Goal: Transaction & Acquisition: Subscribe to service/newsletter

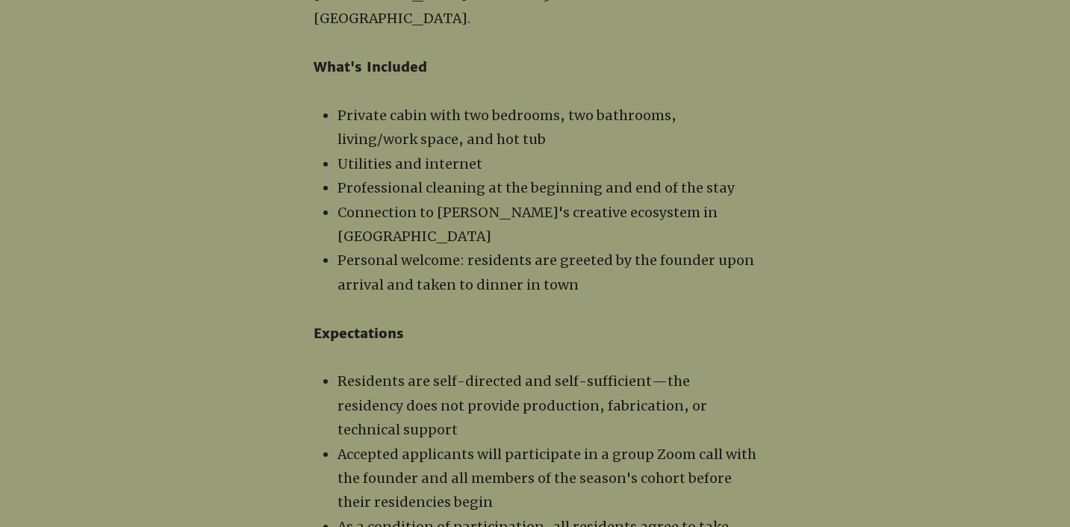
scroll to position [1753, 0]
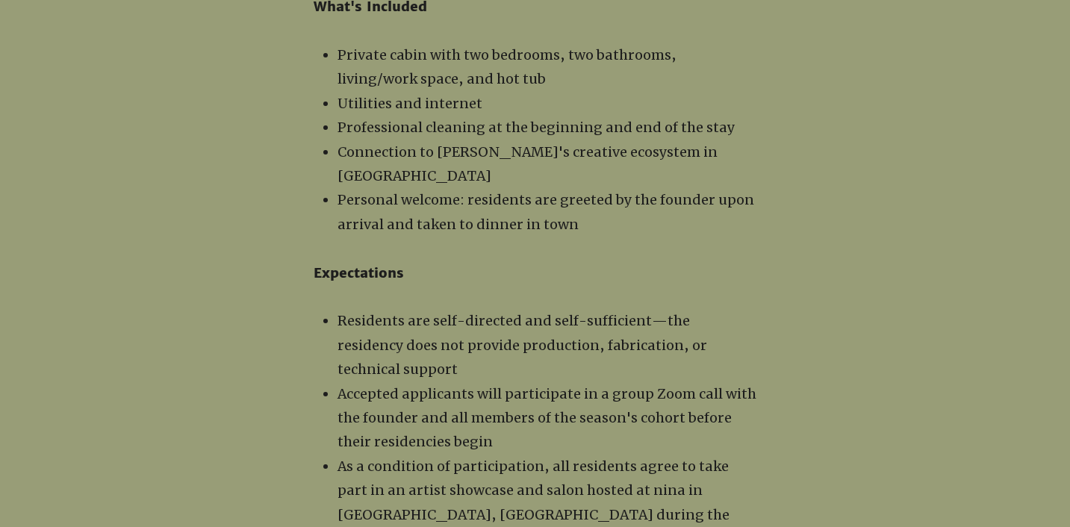
click at [643, 312] on span "Residents are self-directed and self-sufficient—the residency does not provide …" at bounding box center [523, 345] width 370 height 66
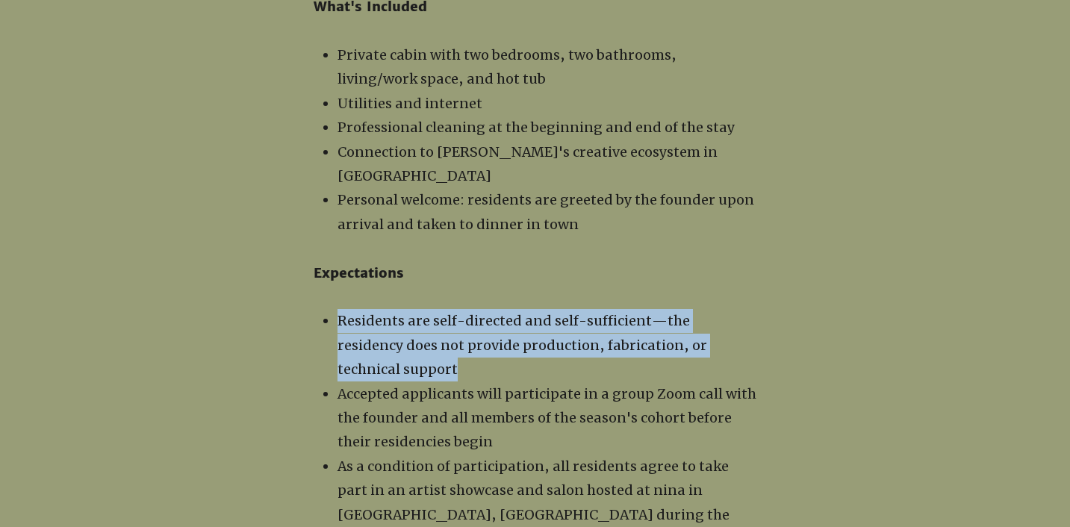
click at [526, 312] on span "Residents are self-directed and self-sufficient—the residency does not provide …" at bounding box center [523, 345] width 370 height 66
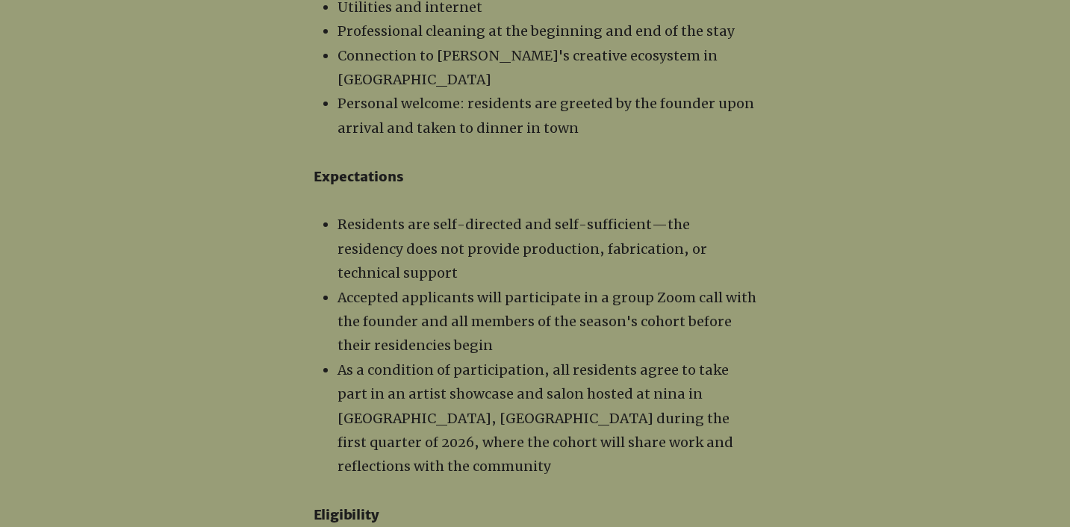
scroll to position [1943, 0]
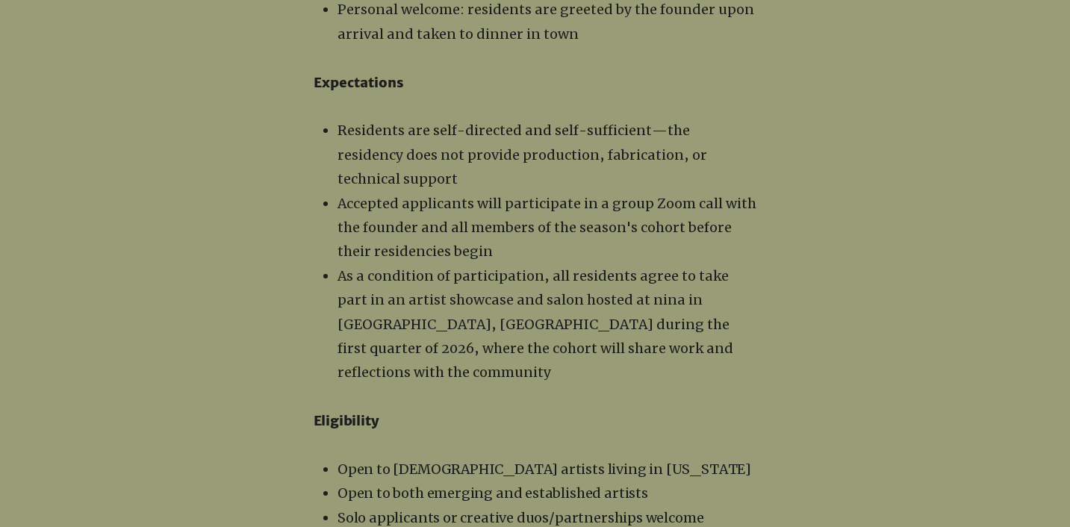
click at [550, 267] on span "As a condition of participation, all residents agree to take part in an artist …" at bounding box center [536, 324] width 396 height 114
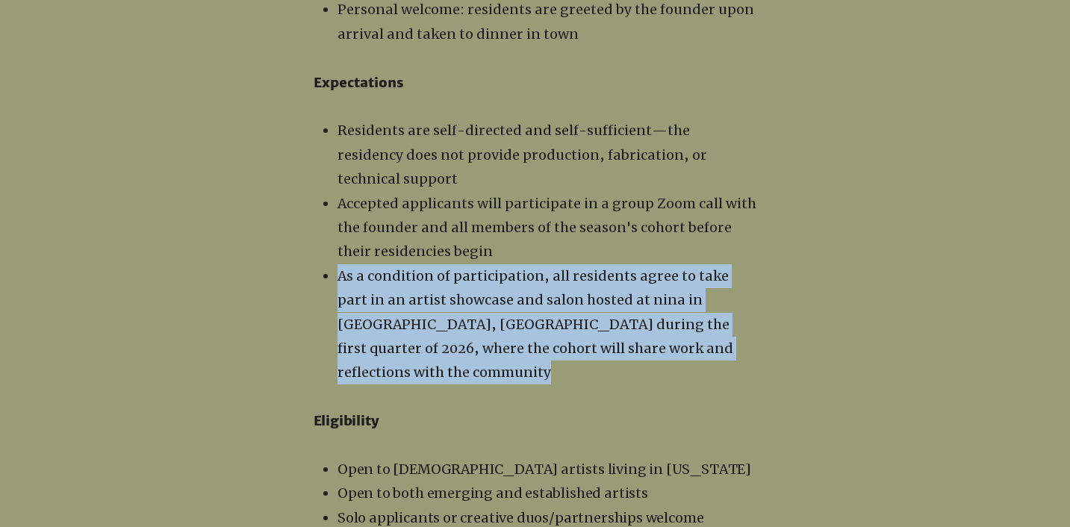
click at [509, 267] on span "As a condition of participation, all residents agree to take part in an artist …" at bounding box center [536, 324] width 396 height 114
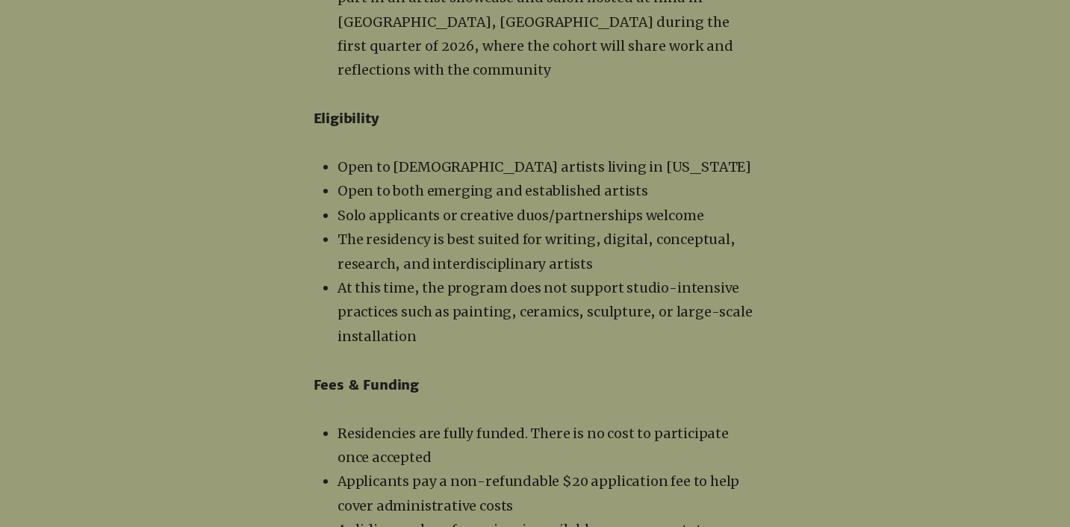
scroll to position [2258, 0]
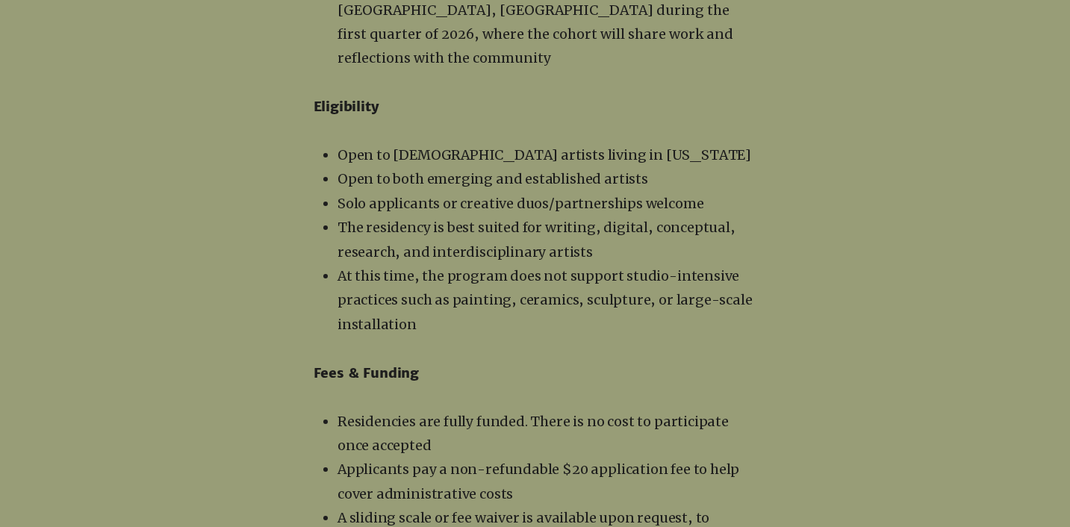
click at [509, 264] on p "At this time, the program does not support studio-intensive practices such as p…" at bounding box center [548, 300] width 420 height 72
click at [521, 267] on span "At this time, the program does not support studio-intensive practices such as p…" at bounding box center [545, 300] width 415 height 66
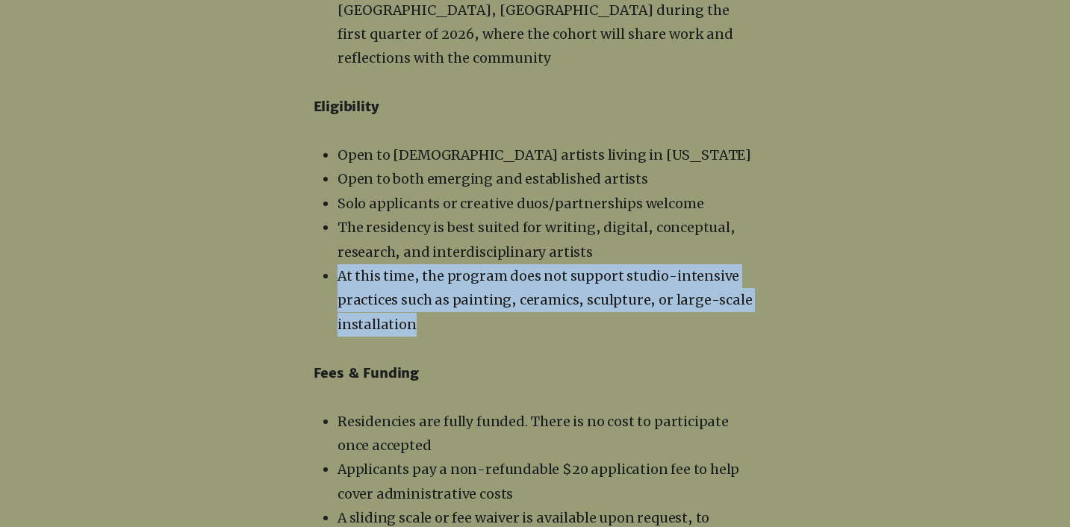
click at [521, 267] on span "At this time, the program does not support studio-intensive practices such as p…" at bounding box center [545, 300] width 415 height 66
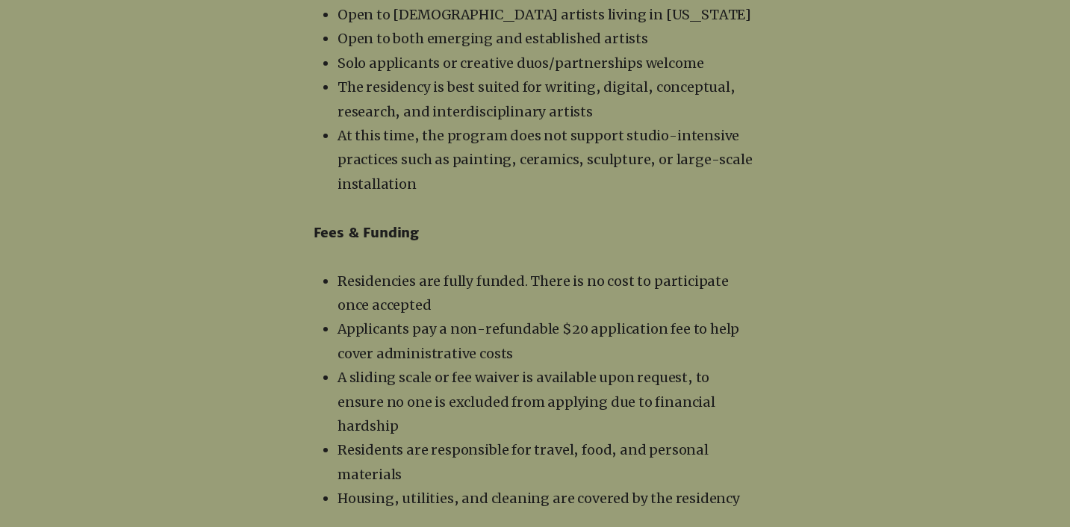
scroll to position [2404, 0]
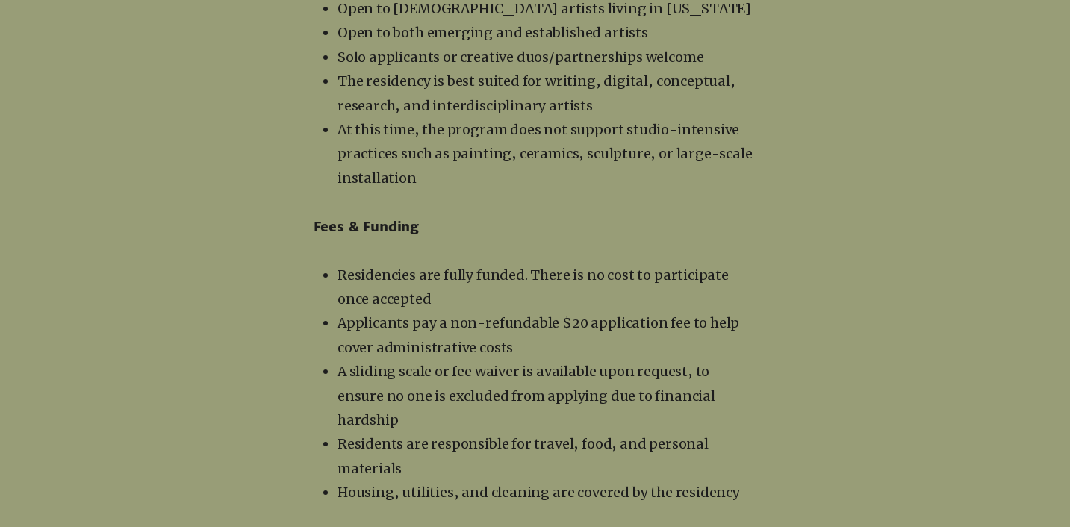
click at [521, 267] on span "Residencies are fully funded. There is no cost to participate once accepted" at bounding box center [533, 287] width 391 height 41
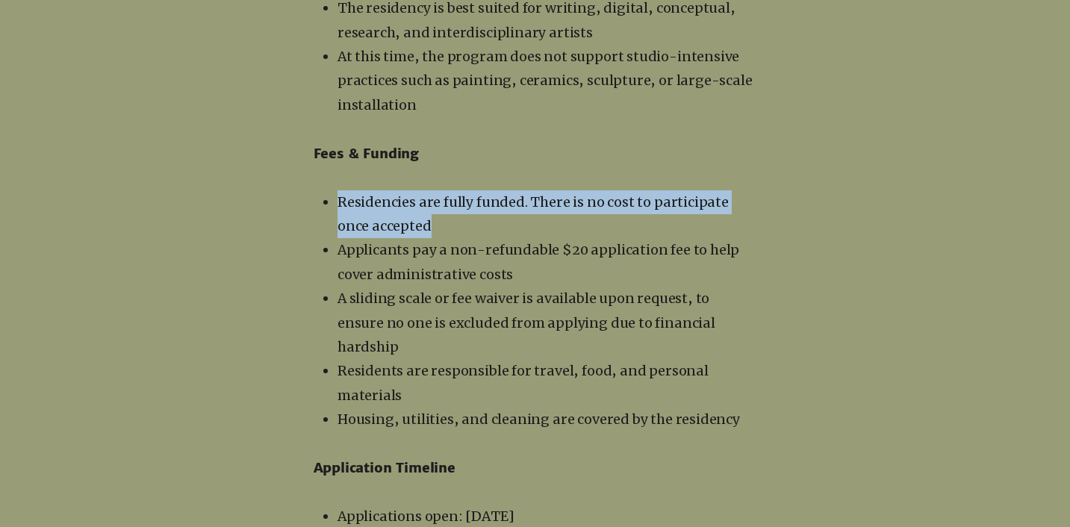
scroll to position [2607, 0]
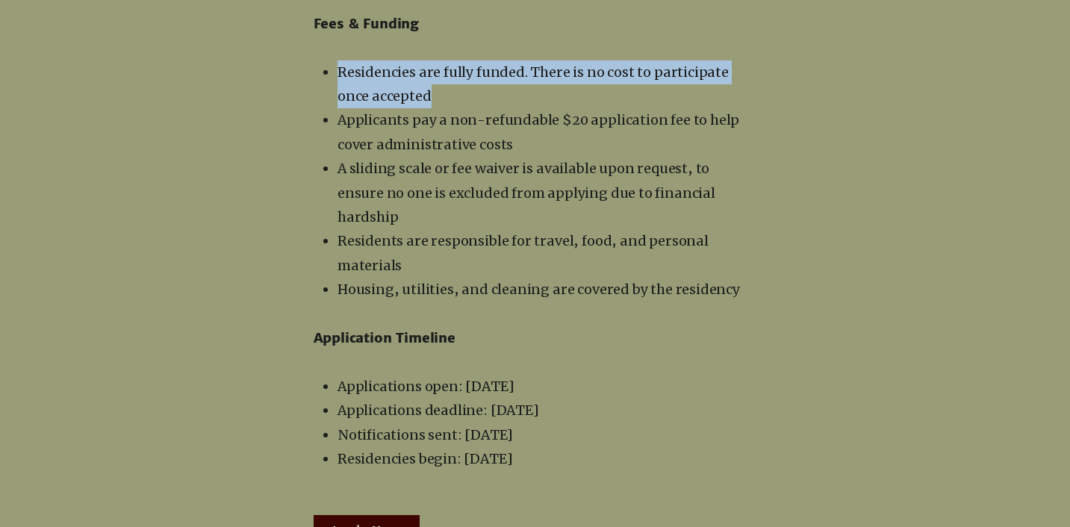
click at [329, 515] on span "Apply Now" at bounding box center [367, 530] width 106 height 30
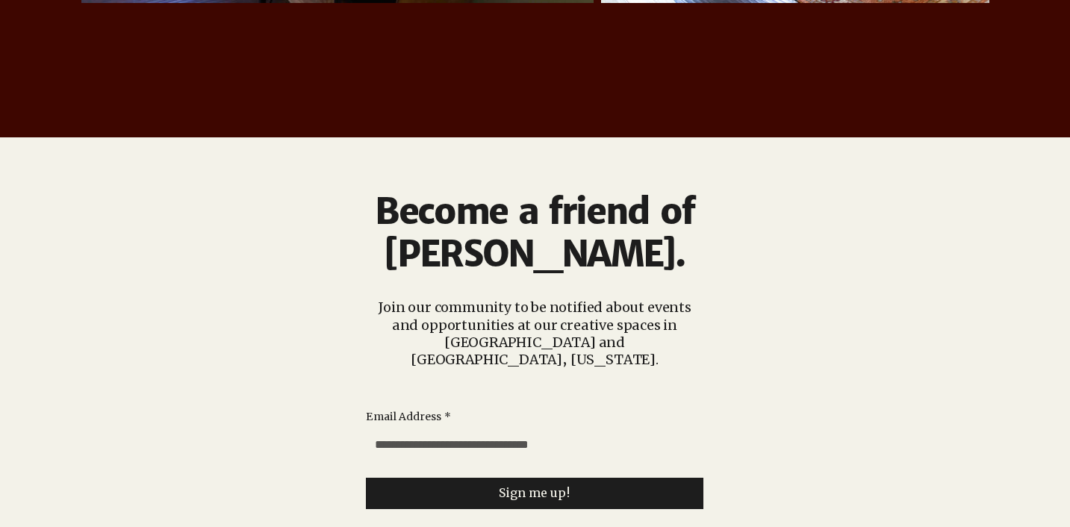
scroll to position [3819, 0]
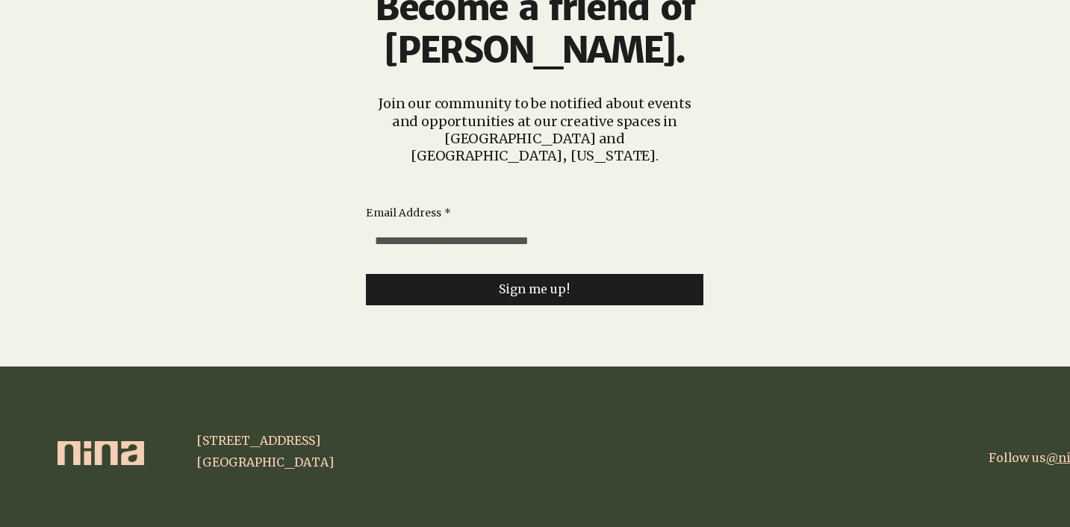
click at [273, 433] on span "[STREET_ADDRESS]" at bounding box center [258, 440] width 124 height 15
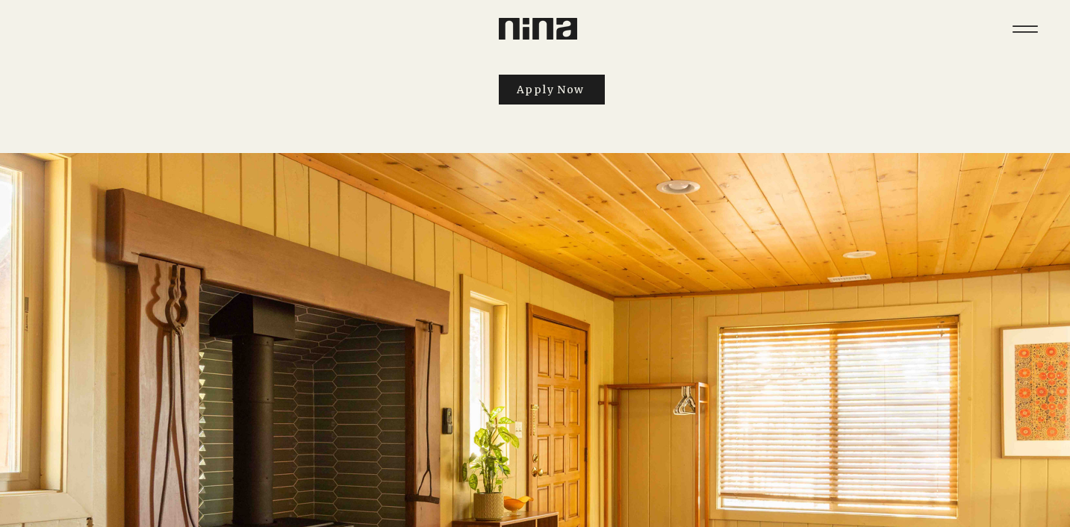
scroll to position [0, 0]
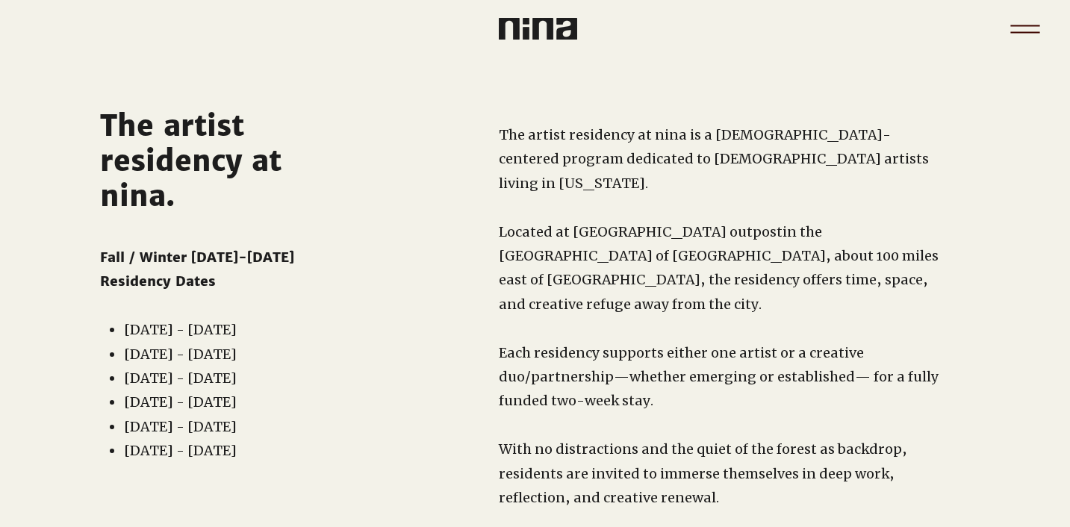
click at [1031, 34] on icon "Menu" at bounding box center [1025, 29] width 52 height 52
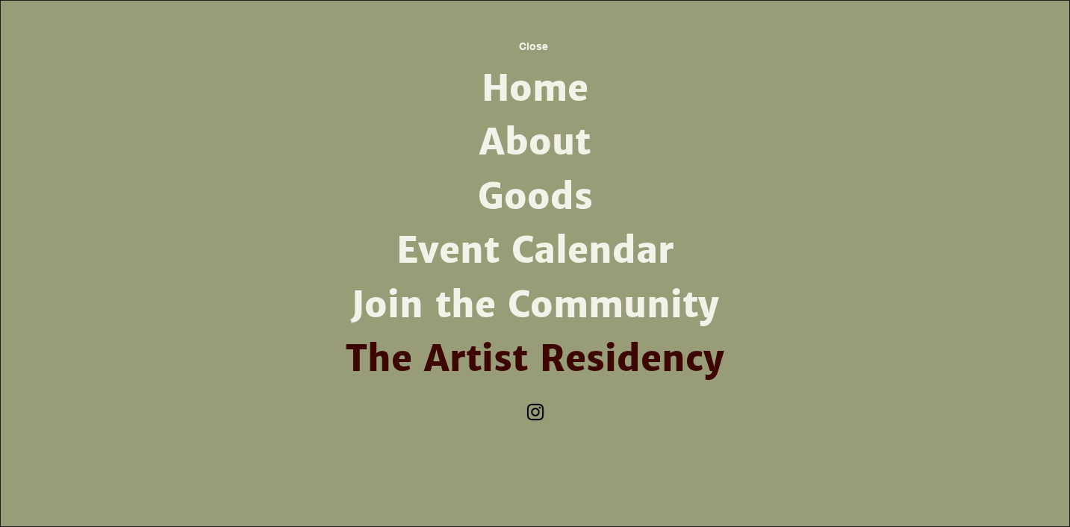
click at [569, 153] on link "About" at bounding box center [536, 143] width 390 height 54
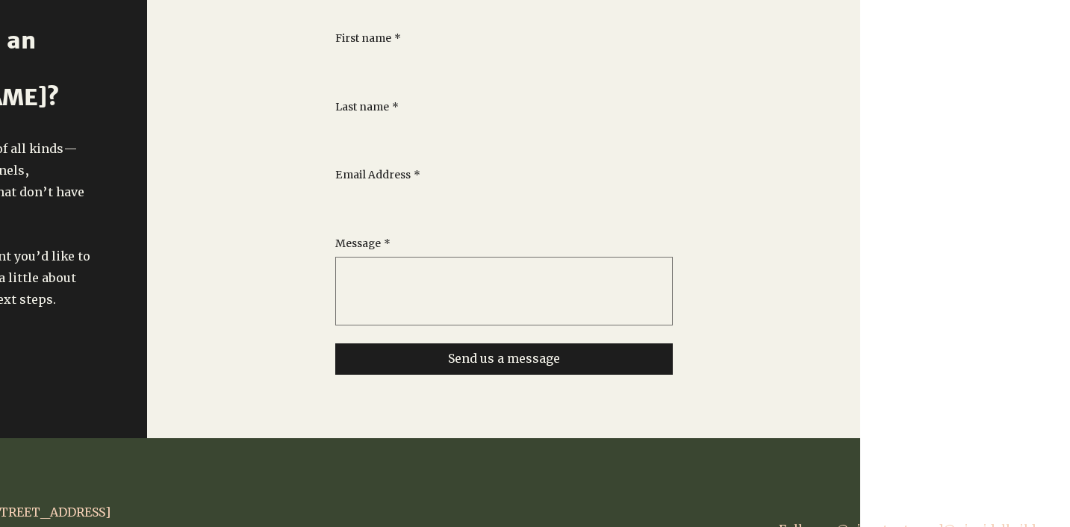
scroll to position [1061, 212]
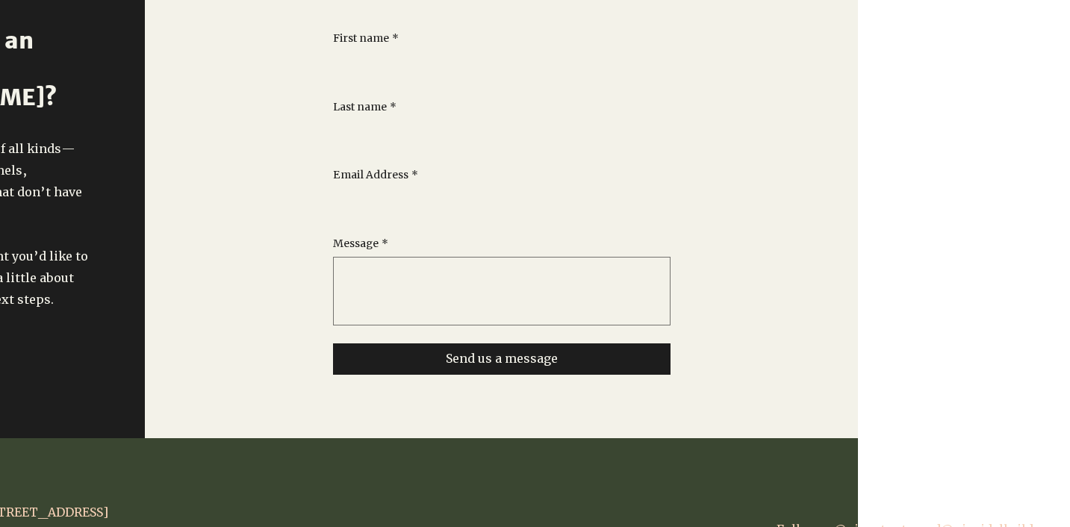
click at [881, 522] on link "@ninaatwater" at bounding box center [876, 529] width 85 height 15
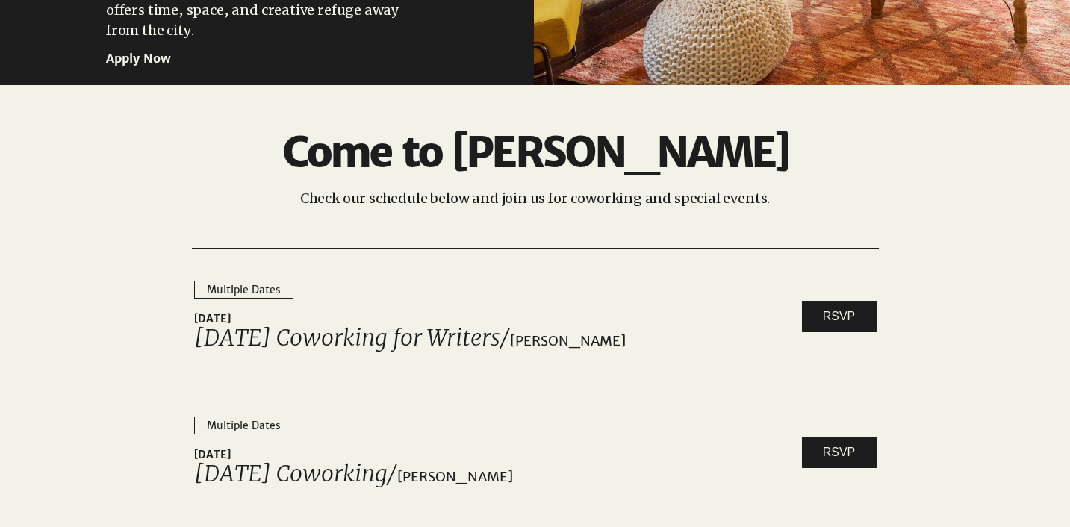
scroll to position [2338, 0]
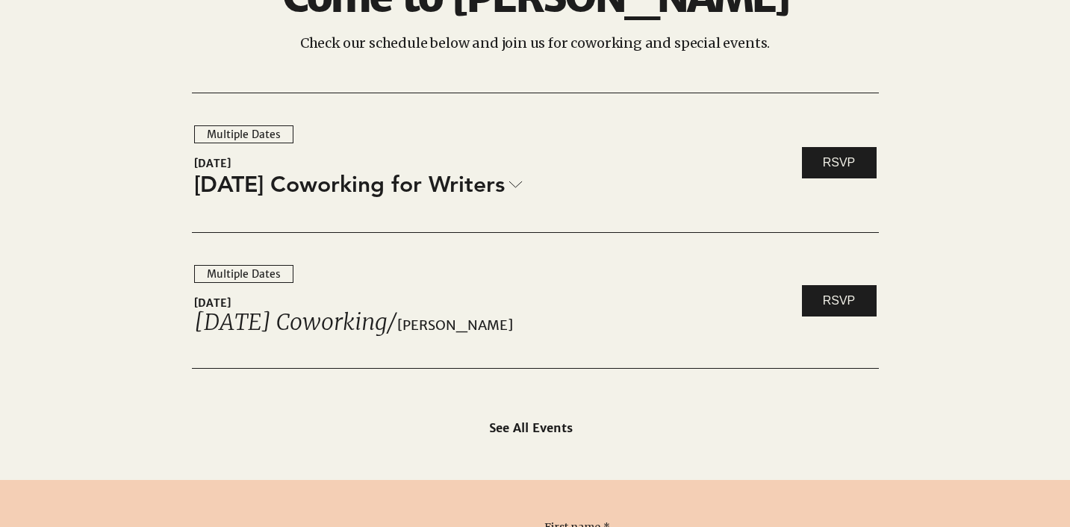
click at [688, 160] on span "Mon, Sep 15" at bounding box center [491, 164] width 594 height 16
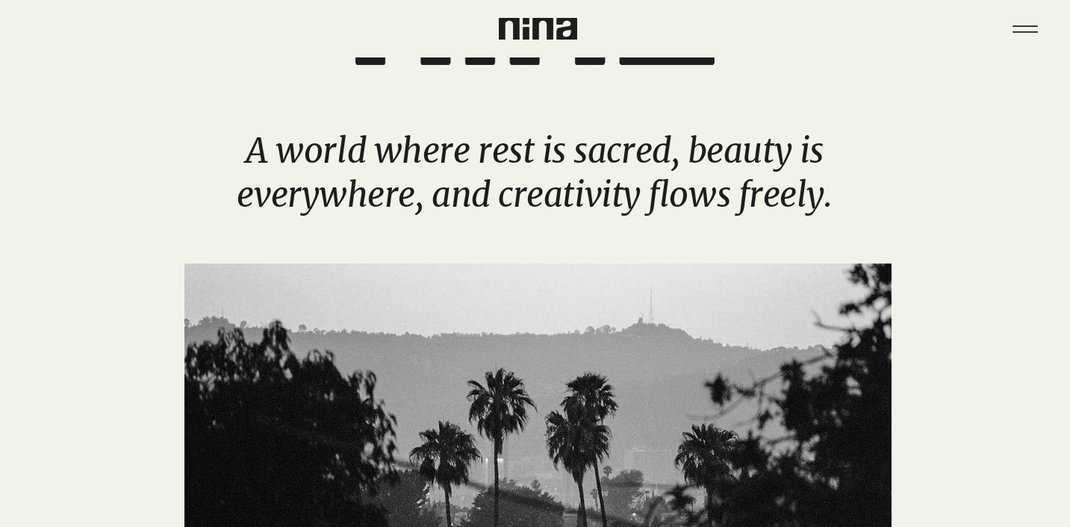
scroll to position [0, 0]
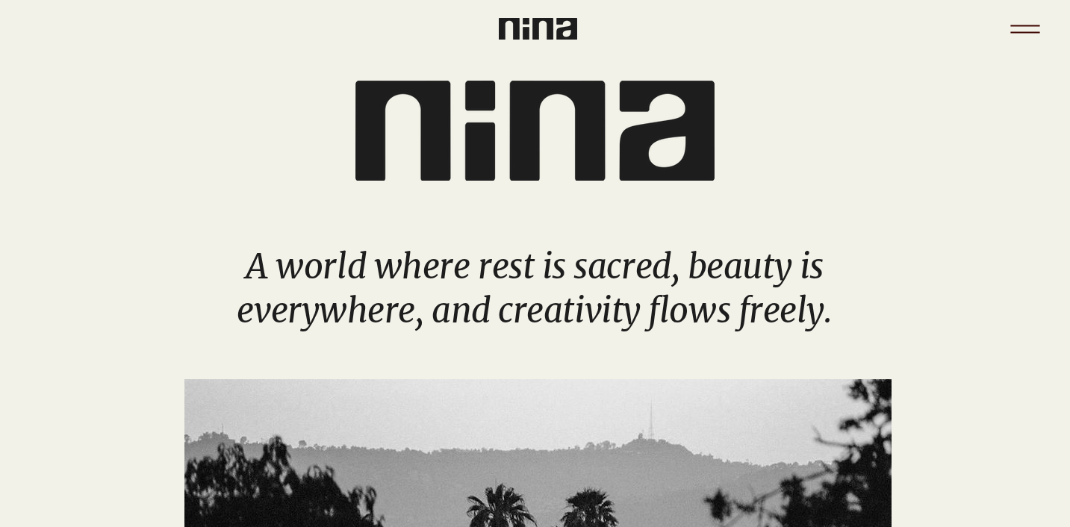
click at [1028, 21] on icon "Menu" at bounding box center [1025, 29] width 52 height 52
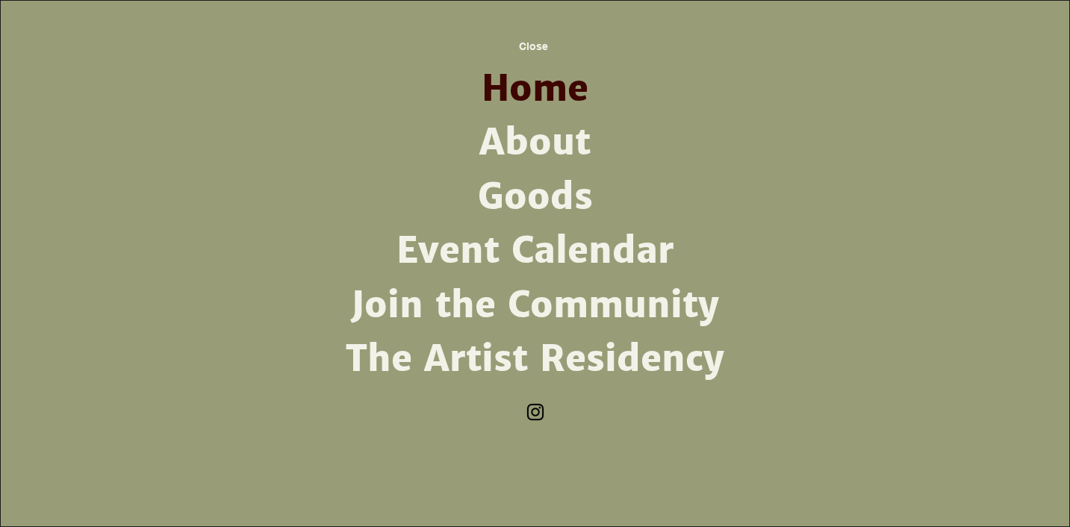
click at [541, 198] on link "Goods" at bounding box center [536, 197] width 390 height 54
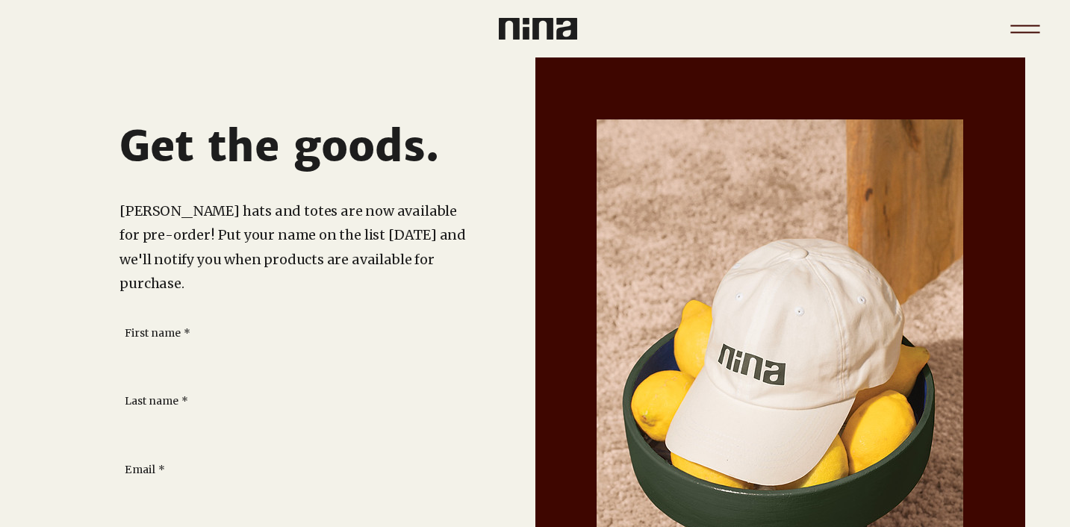
click at [1022, 22] on icon "Menu" at bounding box center [1025, 29] width 52 height 52
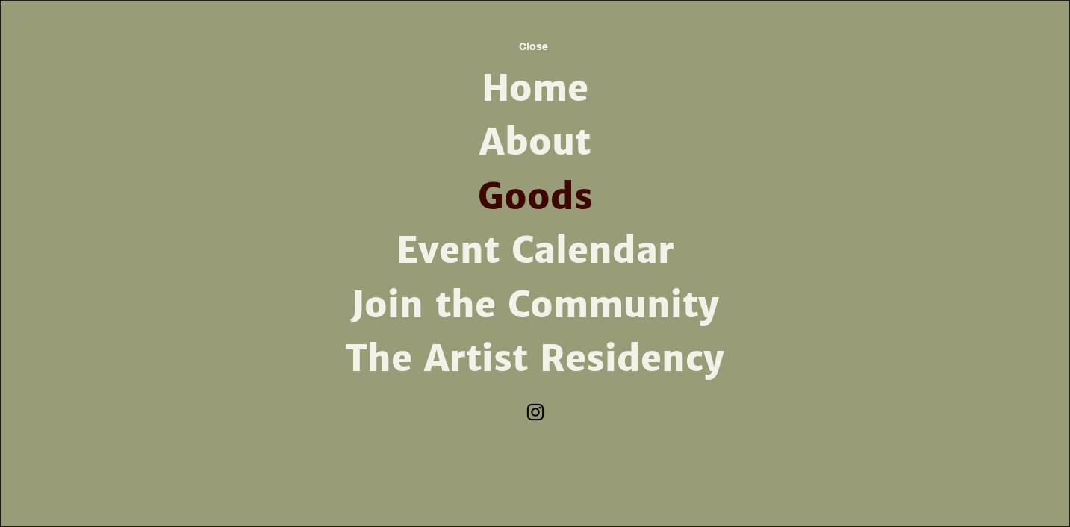
click at [481, 329] on link "Join the Community" at bounding box center [536, 306] width 390 height 54
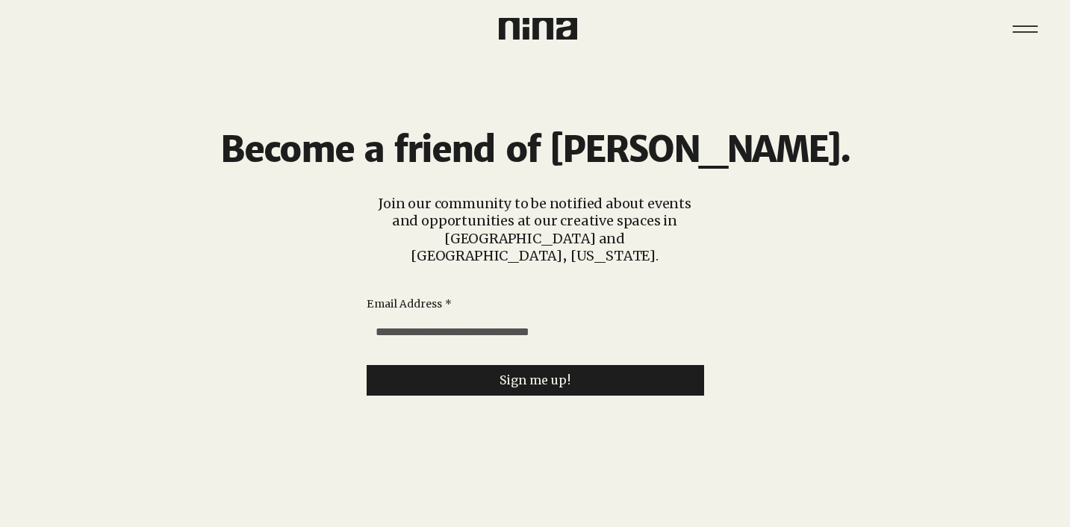
click at [480, 318] on input "Email Address *" at bounding box center [531, 332] width 329 height 30
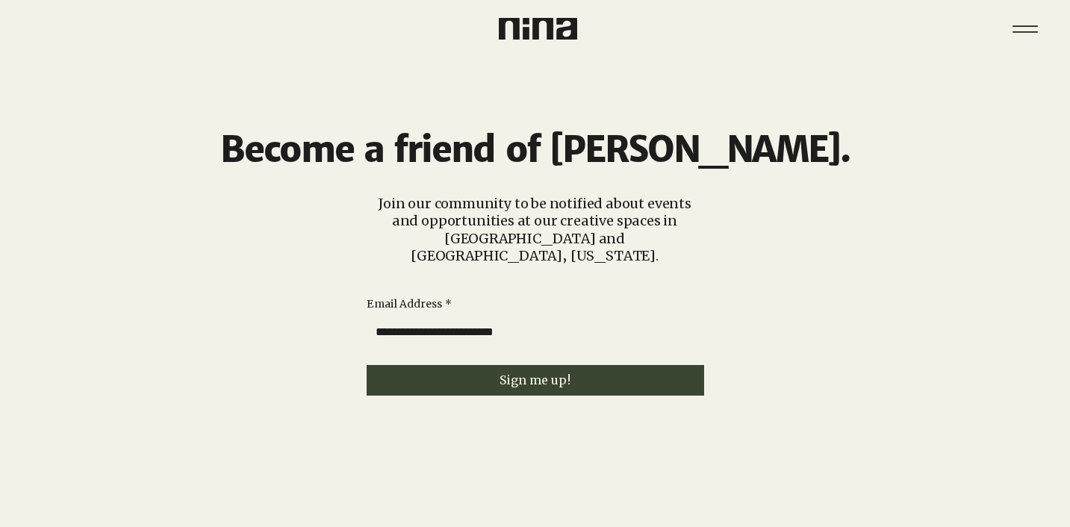
type input "**********"
click at [500, 373] on span "Sign me up!" at bounding box center [536, 380] width 72 height 14
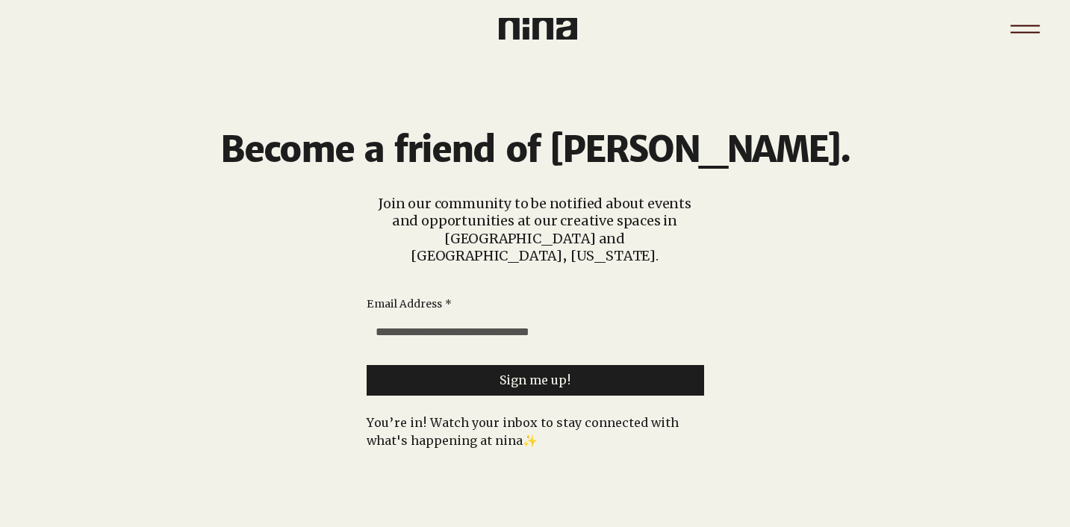
click at [1016, 31] on icon "Menu" at bounding box center [1025, 29] width 52 height 52
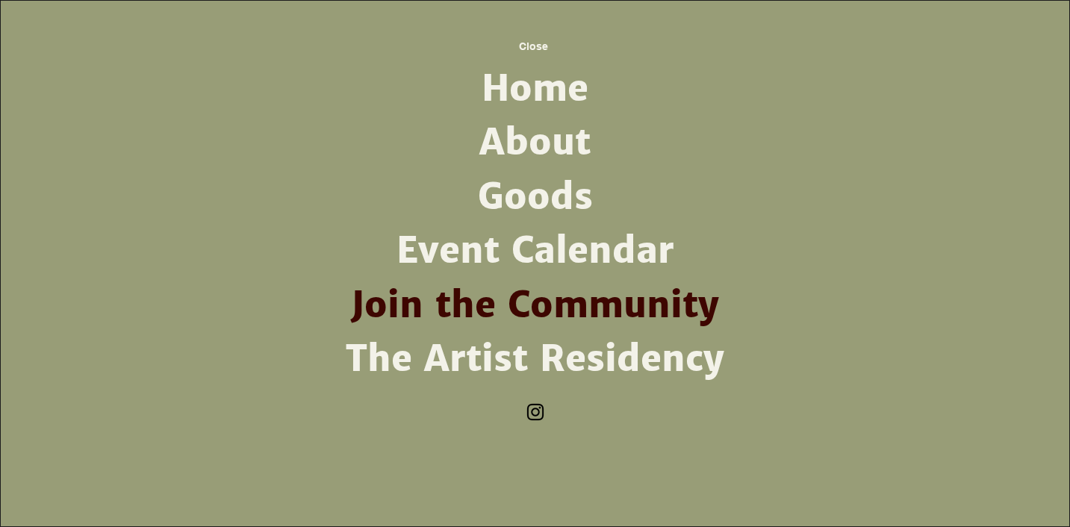
click at [486, 357] on link "The Artist Residency" at bounding box center [536, 359] width 390 height 54
